Goal: Information Seeking & Learning: Learn about a topic

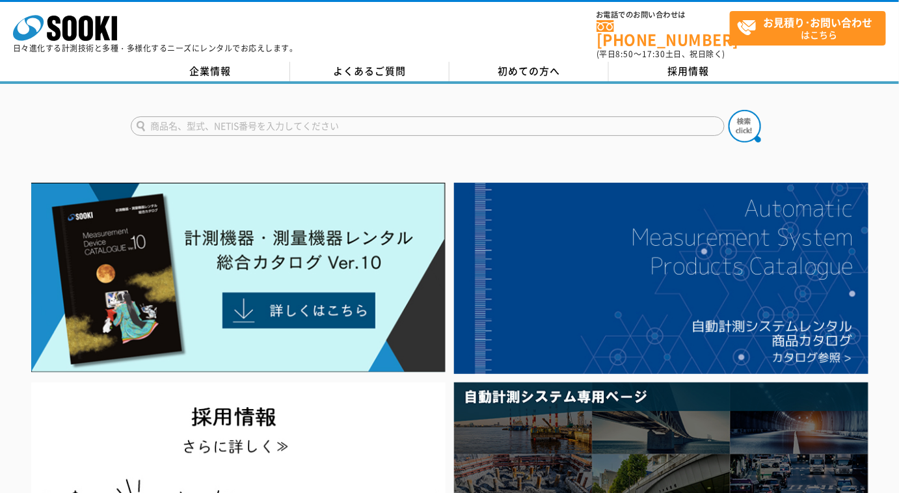
drag, startPoint x: 323, startPoint y: 116, endPoint x: 336, endPoint y: 116, distance: 13.7
click at [324, 116] on input "text" at bounding box center [428, 126] width 594 height 20
type input "クーラント"
click at [729, 110] on button at bounding box center [745, 126] width 33 height 33
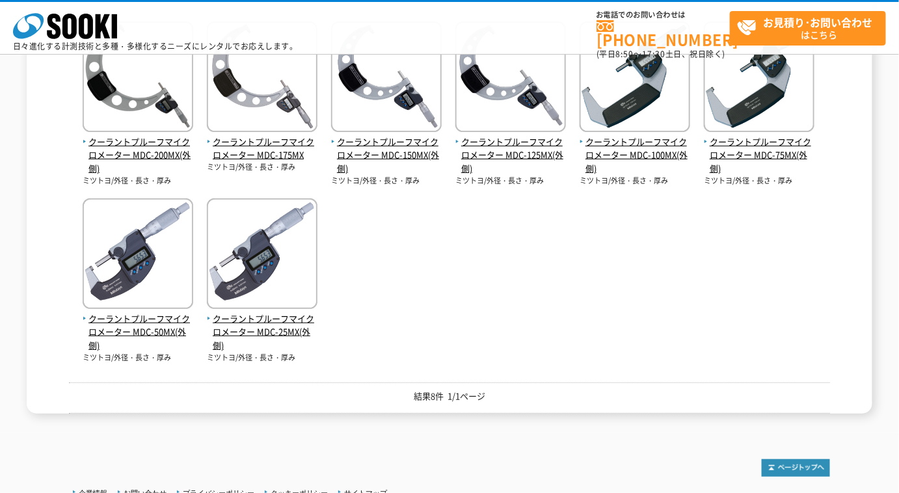
scroll to position [275, 0]
click at [550, 146] on span "クーラントプルーフマイクロメーター MDC-125MX(外側)" at bounding box center [511, 155] width 111 height 40
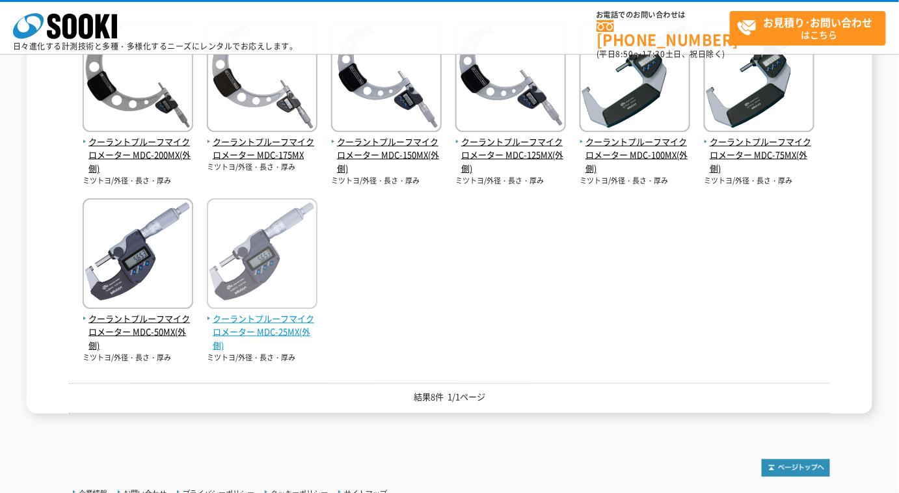
click at [295, 323] on span "クーラントプルーフマイクロメーター MDC-25MX(外側)" at bounding box center [262, 332] width 111 height 40
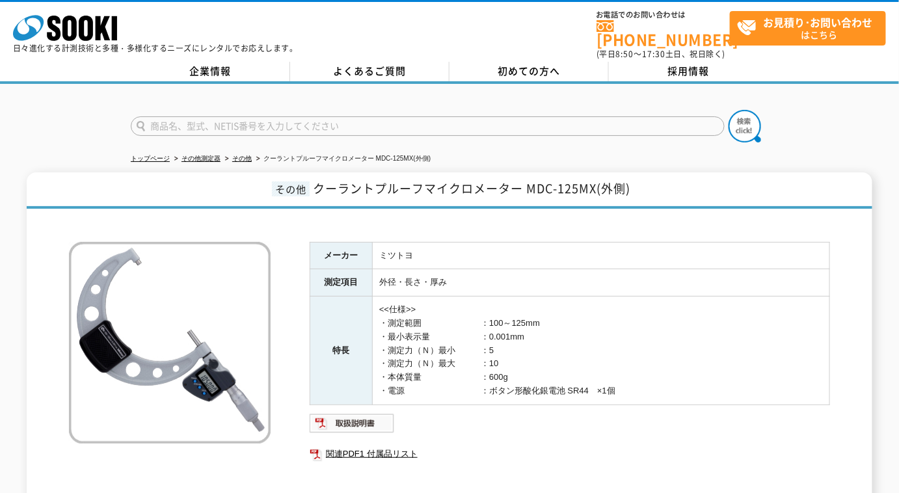
scroll to position [59, 0]
